Goal: Information Seeking & Learning: Learn about a topic

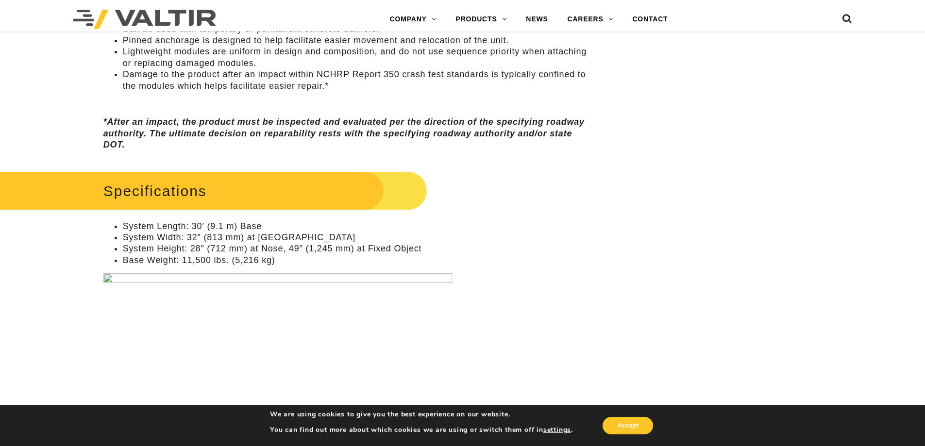
scroll to position [777, 0]
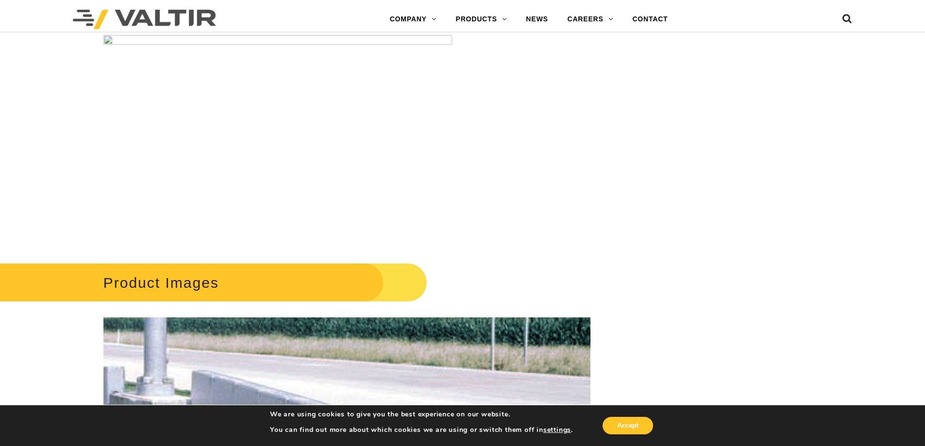
scroll to position [777, 0]
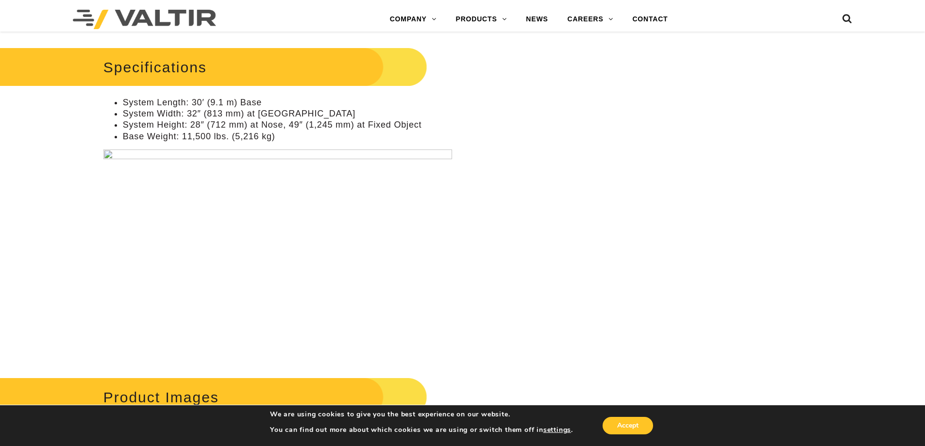
scroll to position [825, 0]
